Goal: Task Accomplishment & Management: Manage account settings

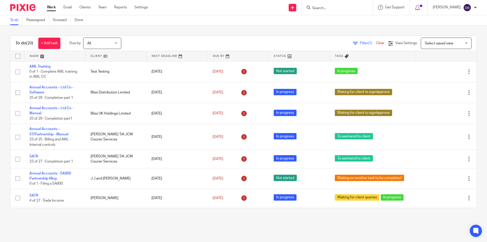
click at [52, 8] on link "Work" at bounding box center [51, 7] width 9 height 5
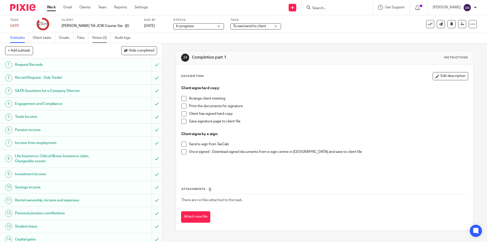
click at [102, 39] on link "Notes (3)" at bounding box center [101, 38] width 19 height 10
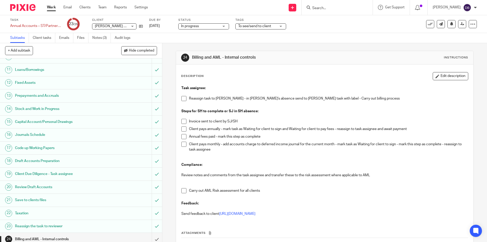
scroll to position [142, 0]
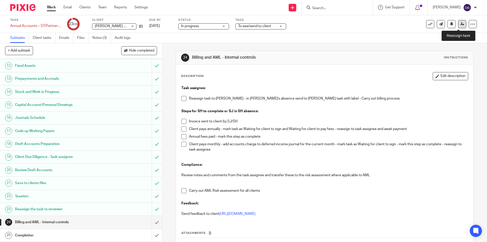
click at [461, 23] on icon at bounding box center [463, 24] width 4 height 4
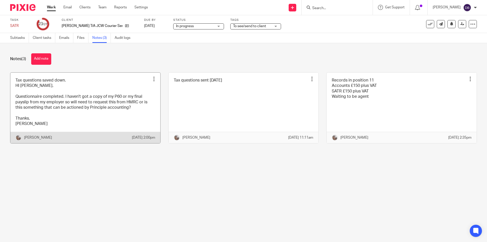
click at [69, 104] on link at bounding box center [85, 108] width 150 height 71
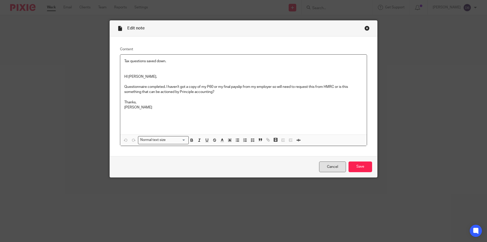
click at [327, 166] on link "Cancel" at bounding box center [332, 166] width 27 height 11
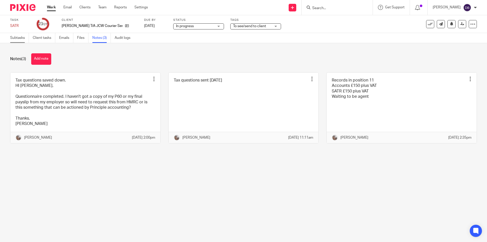
click at [13, 38] on link "Subtasks" at bounding box center [19, 38] width 19 height 10
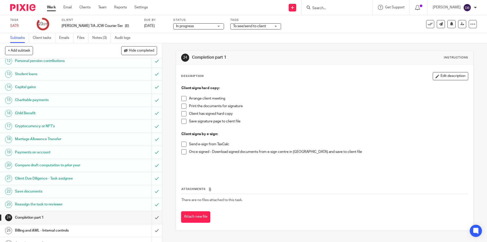
scroll to position [174, 0]
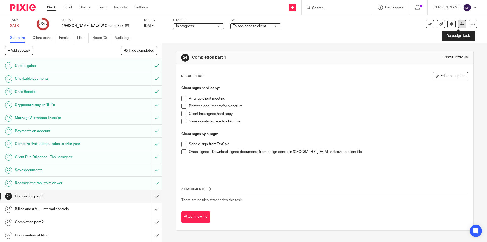
click at [461, 25] on icon at bounding box center [463, 24] width 4 height 4
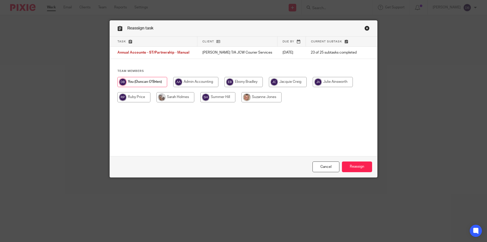
click at [248, 84] on input "radio" at bounding box center [244, 82] width 38 height 10
radio input "true"
click at [355, 164] on input "Reassign" at bounding box center [357, 166] width 30 height 11
click at [249, 81] on input "radio" at bounding box center [244, 82] width 38 height 10
radio input "true"
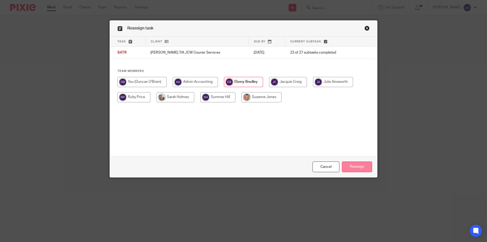
click at [364, 166] on input "Reassign" at bounding box center [357, 166] width 30 height 11
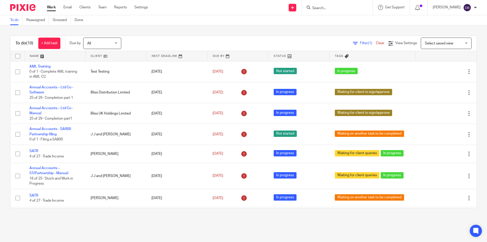
click at [327, 9] on input "Search" at bounding box center [335, 8] width 46 height 5
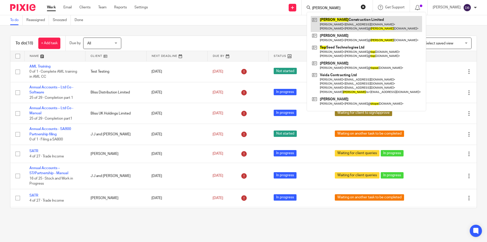
type input "Tope"
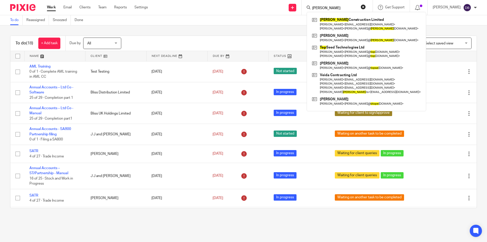
click at [257, 21] on div "To do Reassigned Snoozed Done" at bounding box center [243, 20] width 487 height 10
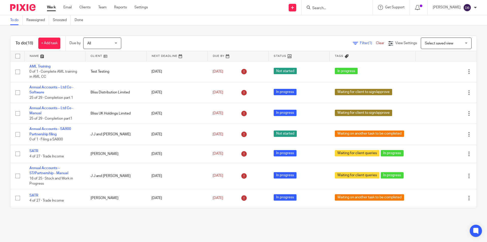
click at [51, 7] on link "Work" at bounding box center [51, 7] width 9 height 5
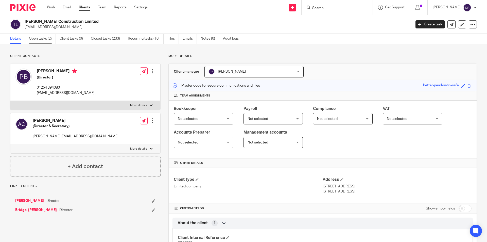
click at [45, 38] on link "Open tasks (2)" at bounding box center [42, 39] width 27 height 10
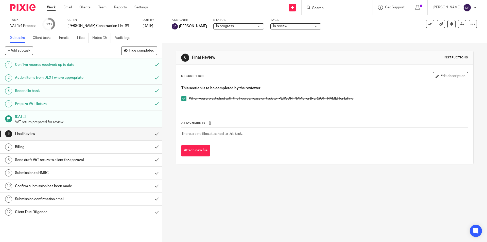
click at [71, 117] on h1 "[DATE]" at bounding box center [86, 116] width 142 height 6
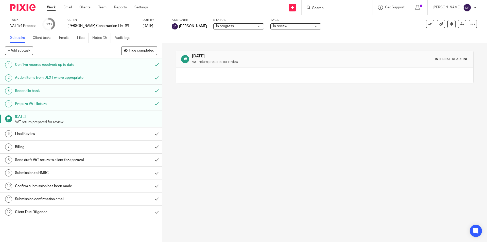
click at [81, 105] on h1 "Prepare VAT Return" at bounding box center [59, 104] width 88 height 8
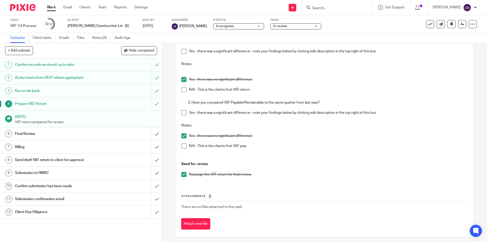
scroll to position [324, 0]
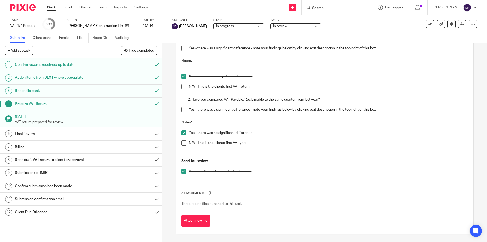
click at [68, 135] on h1 "Final Review" at bounding box center [59, 134] width 88 height 8
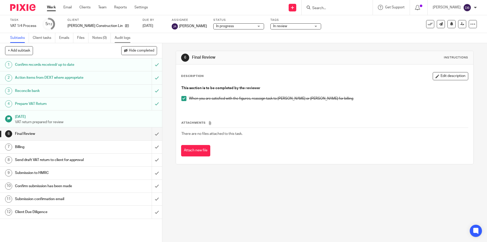
click at [123, 35] on link "Audit logs" at bounding box center [125, 38] width 20 height 10
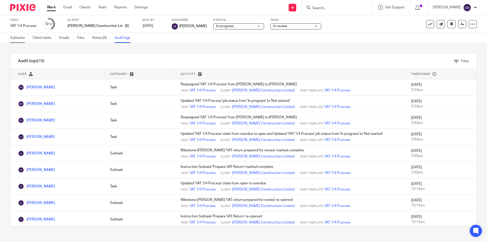
click at [20, 37] on link "Subtasks" at bounding box center [19, 38] width 19 height 10
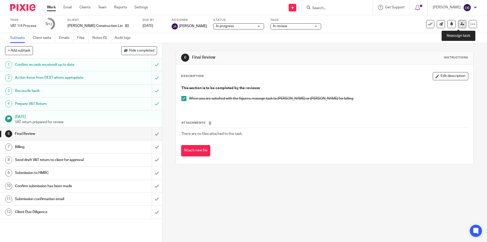
click at [461, 24] on icon at bounding box center [463, 24] width 4 height 4
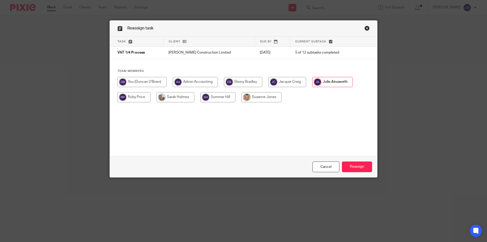
click at [141, 82] on input "radio" at bounding box center [142, 82] width 49 height 10
radio input "true"
click at [359, 164] on input "Reassign" at bounding box center [357, 166] width 30 height 11
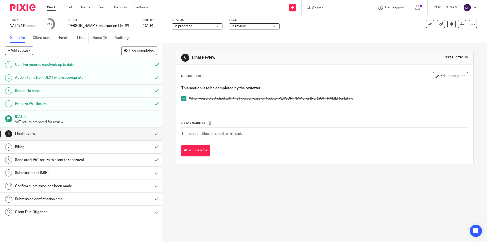
click at [253, 26] on div "In review" at bounding box center [254, 26] width 51 height 6
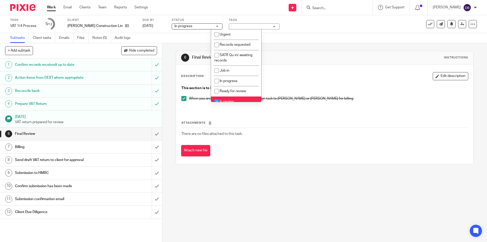
click at [232, 97] on li "In review" at bounding box center [236, 101] width 50 height 10
checkbox input "false"
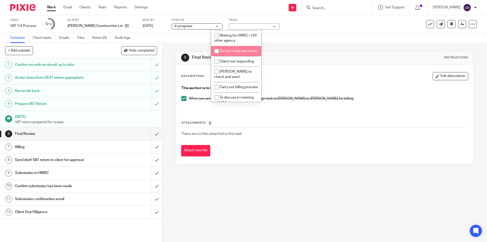
scroll to position [186, 0]
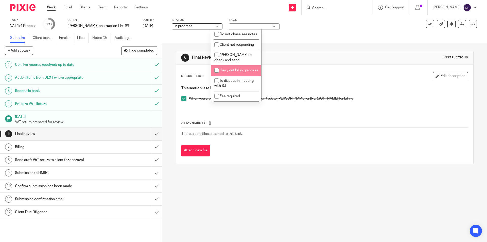
click at [228, 72] on span "Carry out billing process" at bounding box center [239, 71] width 38 height 4
checkbox input "true"
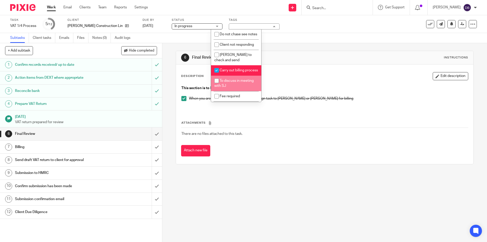
click at [166, 124] on div "6 Final Review Instructions Description Edit description This section is to be …" at bounding box center [324, 142] width 325 height 199
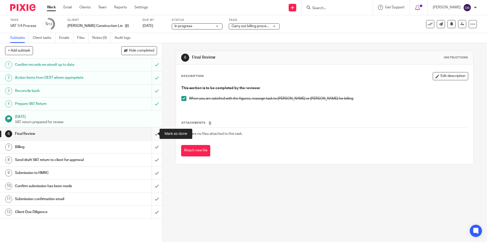
click at [151, 133] on input "submit" at bounding box center [81, 133] width 162 height 13
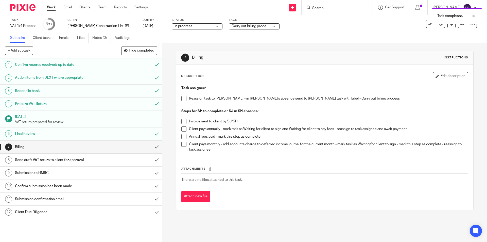
click at [184, 98] on span at bounding box center [184, 98] width 5 height 5
click at [458, 27] on link at bounding box center [462, 24] width 8 height 8
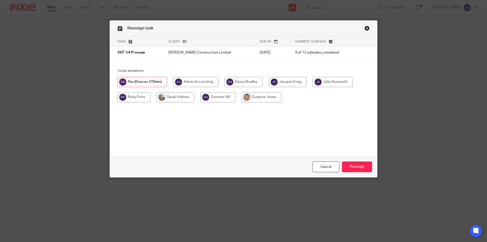
click at [175, 95] on input "radio" at bounding box center [176, 97] width 38 height 10
radio input "true"
click at [355, 166] on input "Reassign" at bounding box center [357, 166] width 30 height 11
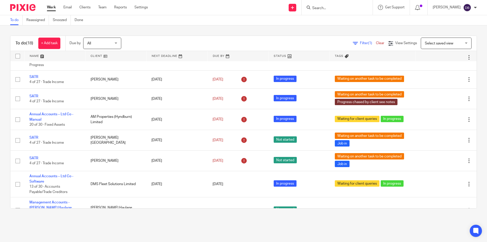
scroll to position [68, 0]
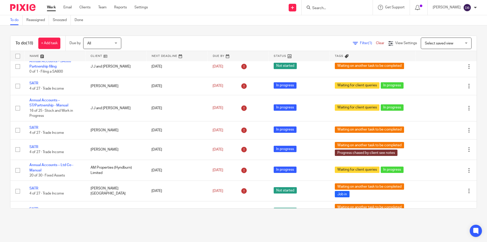
click at [146, 215] on div "To do (18) + Add task Due by All All Today Tomorrow This week Next week This mo…" at bounding box center [243, 121] width 487 height 193
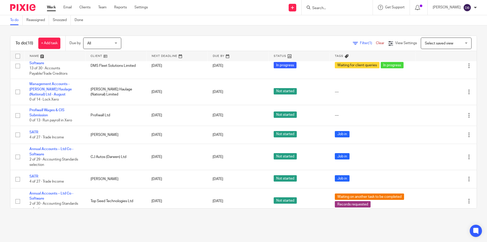
scroll to position [243, 0]
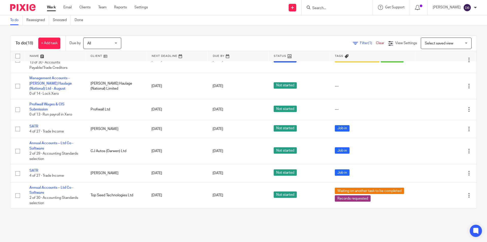
click at [53, 9] on link "Work" at bounding box center [51, 7] width 9 height 5
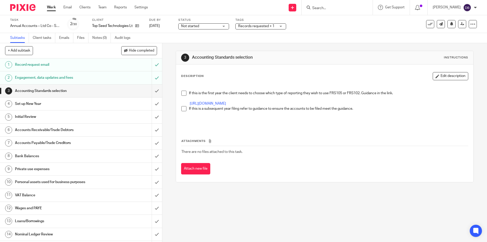
click at [55, 5] on link "Work" at bounding box center [51, 7] width 9 height 5
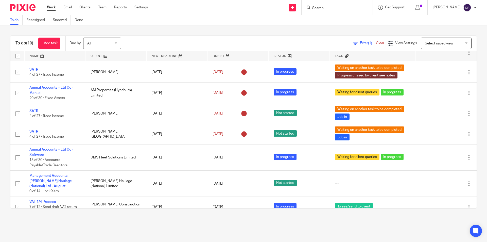
scroll to position [94, 0]
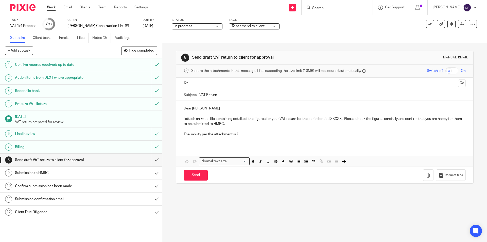
click at [215, 82] on input "text" at bounding box center [324, 83] width 263 height 6
click at [227, 84] on span at bounding box center [228, 83] width 3 height 3
click at [217, 84] on input "text" at bounding box center [324, 83] width 263 height 6
click at [195, 109] on p "Dear [PERSON_NAME]" at bounding box center [325, 109] width 282 height 5
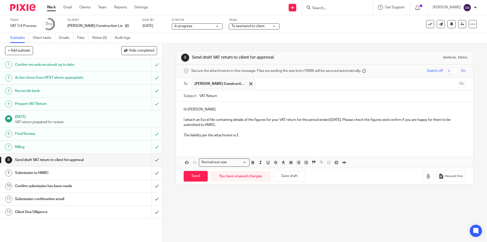
click at [246, 134] on p "The liability per the attachment is £" at bounding box center [325, 135] width 282 height 5
click at [458, 82] on button "Cc" at bounding box center [462, 84] width 8 height 8
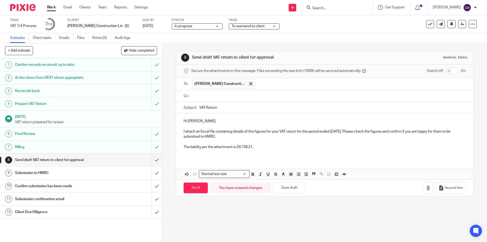
click at [262, 97] on input "text" at bounding box center [328, 96] width 271 height 6
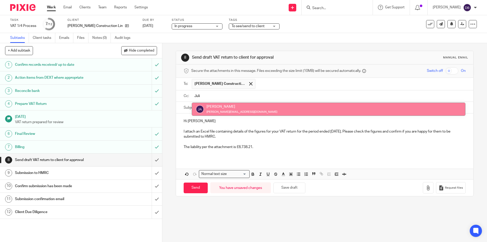
type input "Juli"
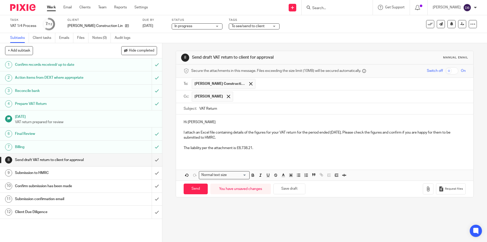
click at [180, 120] on div "Hi [PERSON_NAME] attach an Excel file containing details of the figures for you…" at bounding box center [324, 136] width 297 height 45
click at [426, 188] on icon "button" at bounding box center [428, 188] width 5 height 5
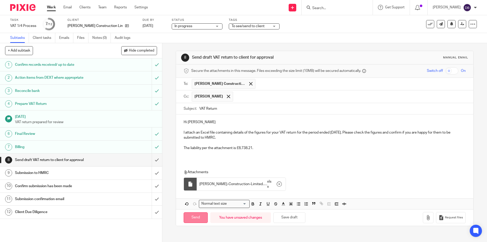
click at [200, 218] on input "Send" at bounding box center [196, 217] width 24 height 11
type input "Sent"
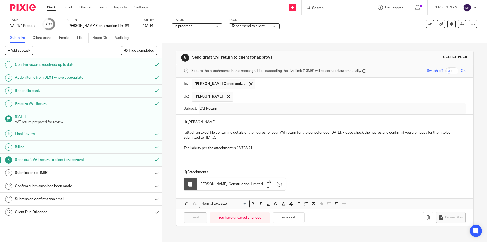
click at [239, 24] on span "To see/send to client" at bounding box center [251, 26] width 38 height 5
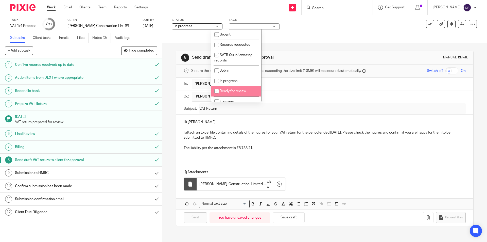
scroll to position [51, 0]
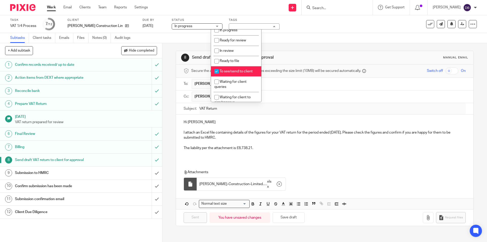
click at [237, 71] on span "To see/send to client" at bounding box center [236, 72] width 33 height 4
checkbox input "false"
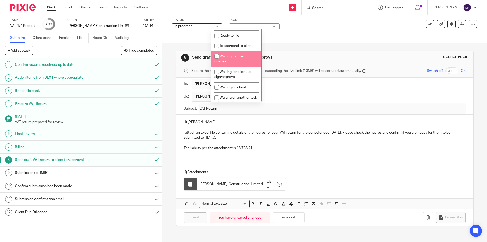
scroll to position [85, 0]
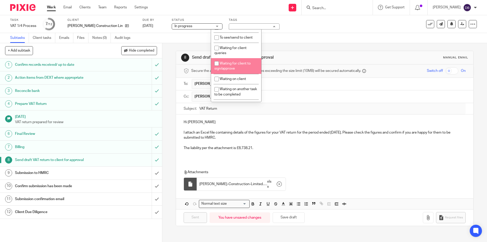
click at [229, 66] on li "Waiting for client to sign/approve" at bounding box center [236, 65] width 50 height 15
checkbox input "true"
click at [166, 123] on div "8 Send draft VAT return to client for approval Manual email Secure the attachme…" at bounding box center [324, 142] width 325 height 199
